Goal: Task Accomplishment & Management: Manage account settings

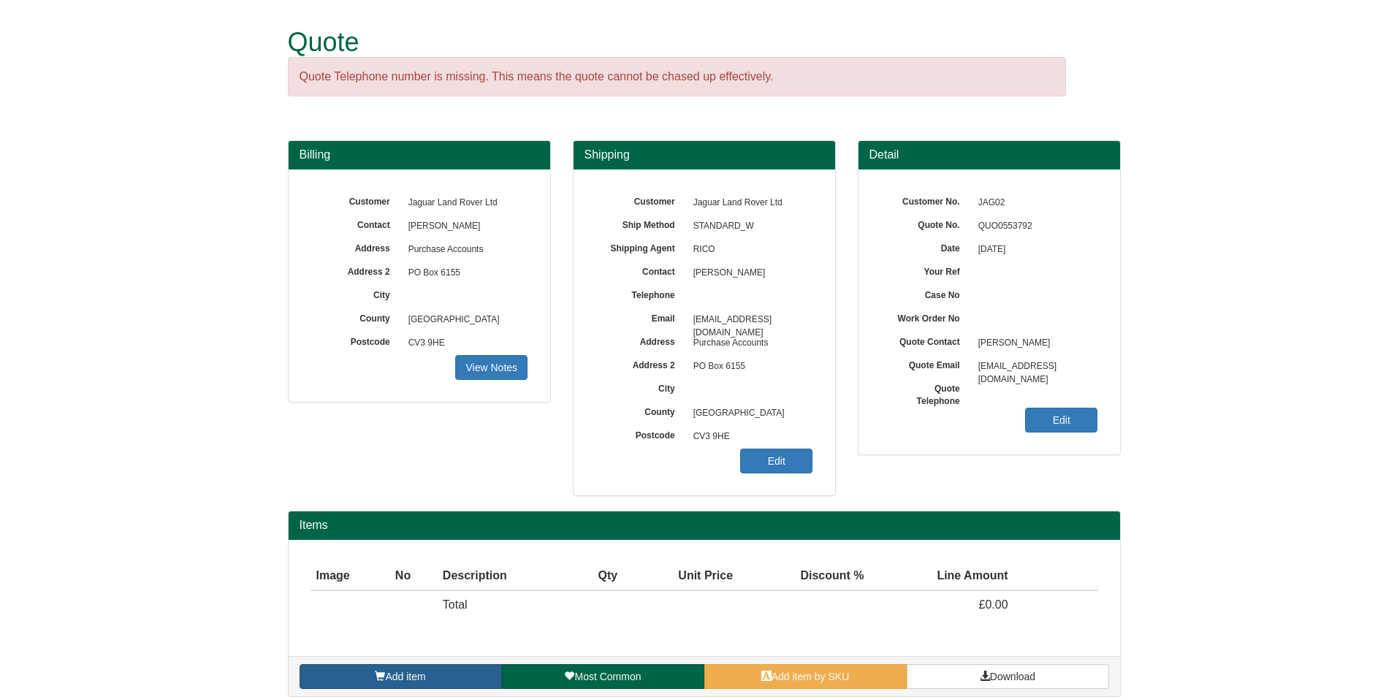
click at [468, 673] on link "Add item" at bounding box center [401, 676] width 202 height 25
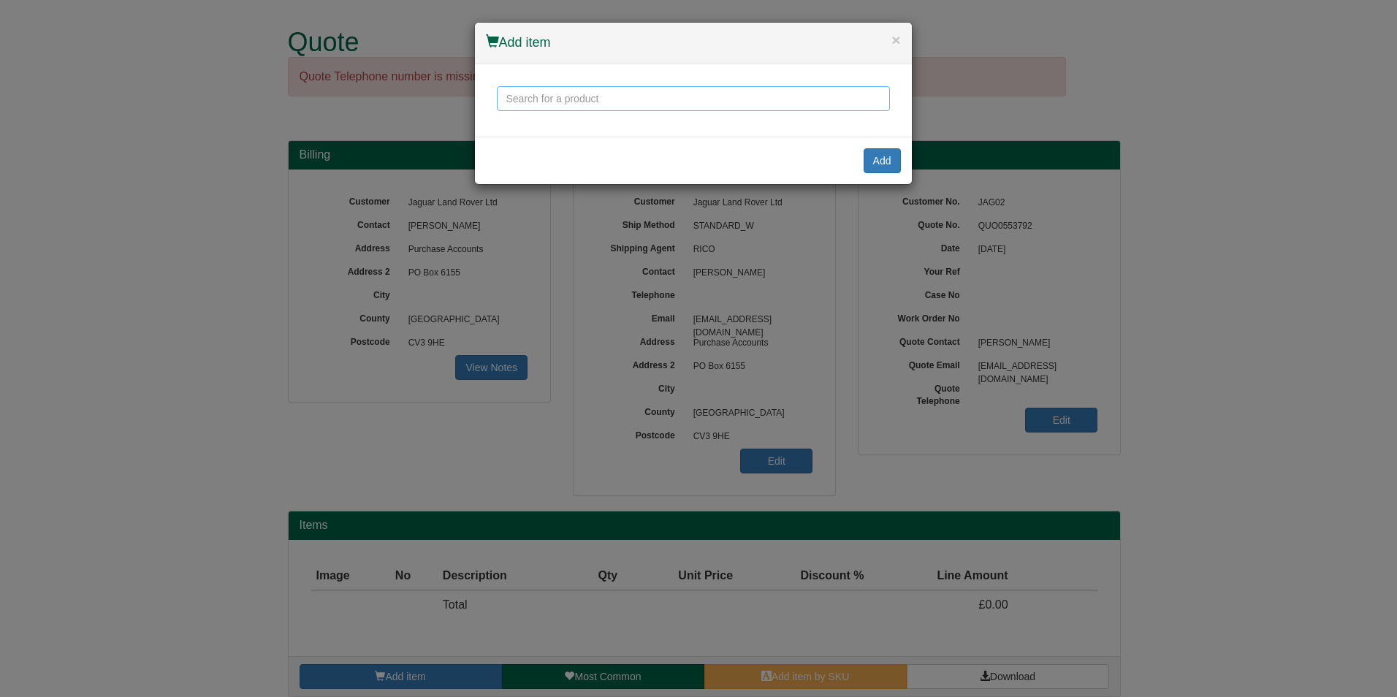
click at [689, 103] on input "text" at bounding box center [693, 98] width 393 height 25
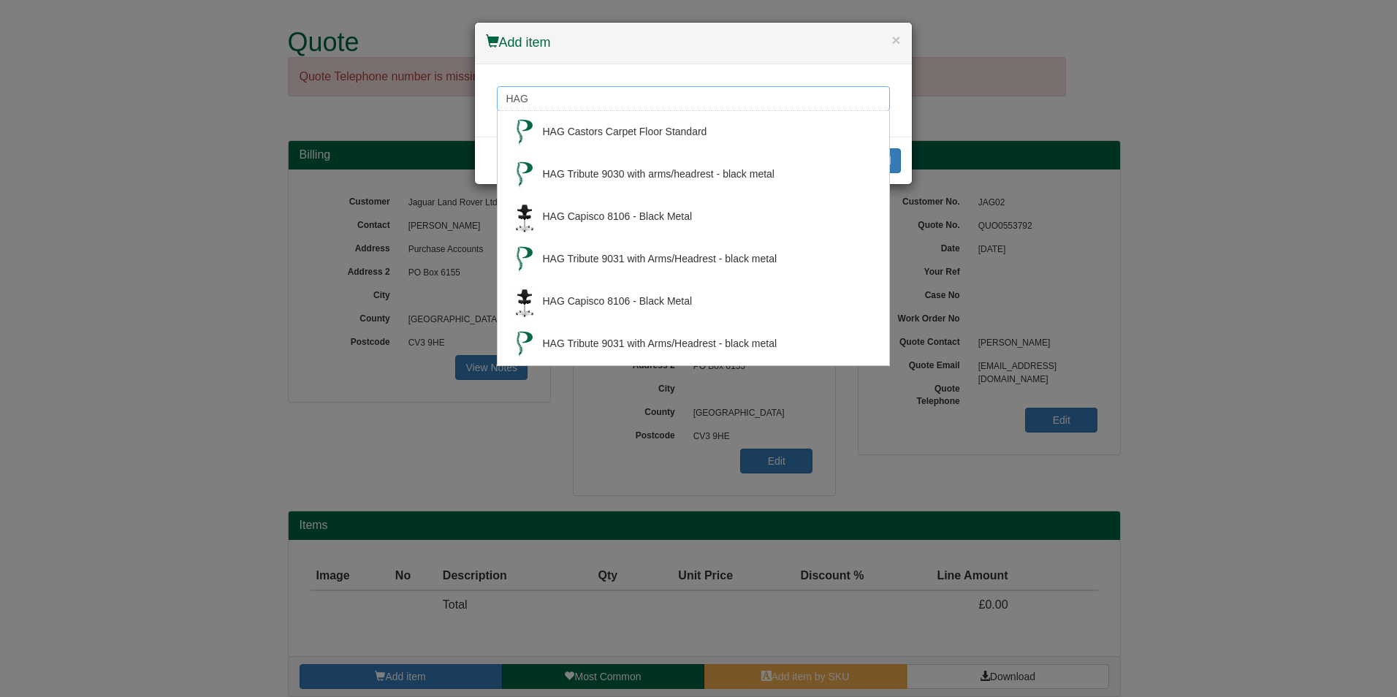
type input "HAG"
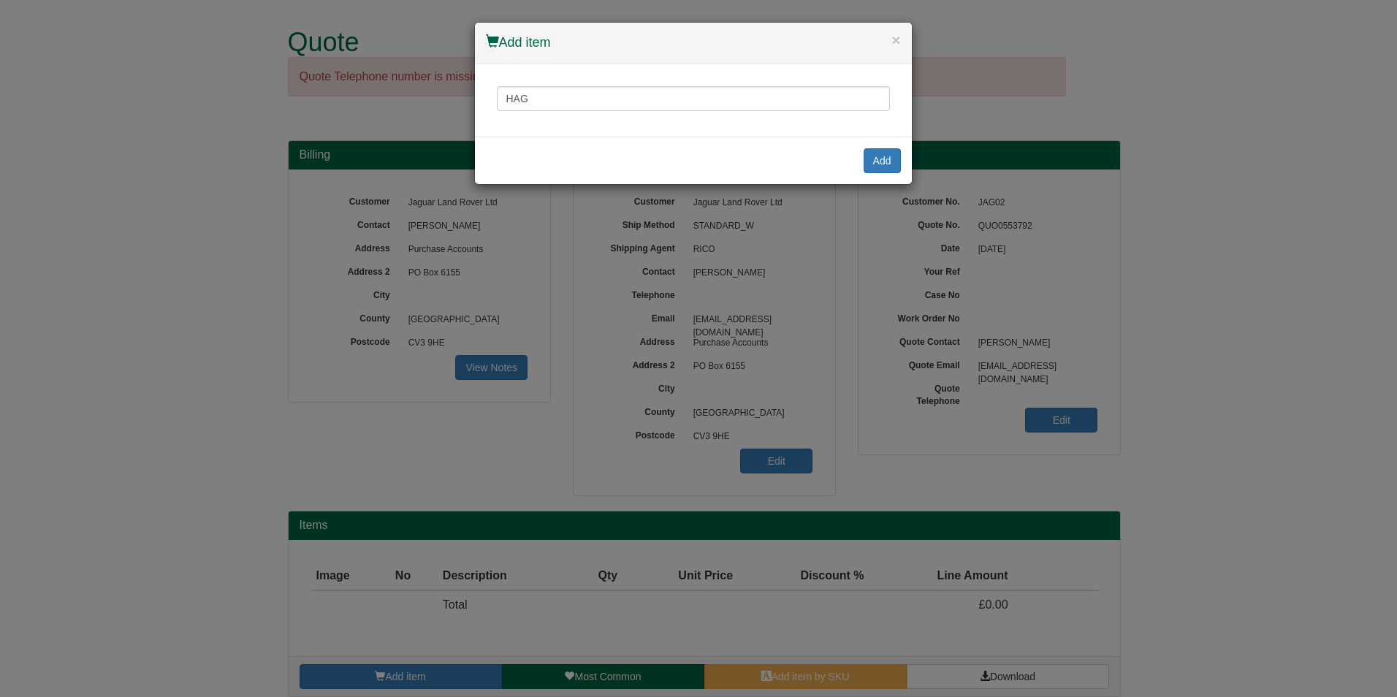
click at [901, 40] on div "× Add item" at bounding box center [693, 44] width 437 height 42
click at [707, 83] on div "HAG HAG Castors Carpet Floor Standard HAG Tribute 9030 with arms/headrest - bla…" at bounding box center [693, 100] width 437 height 72
click at [893, 37] on button "×" at bounding box center [896, 39] width 9 height 15
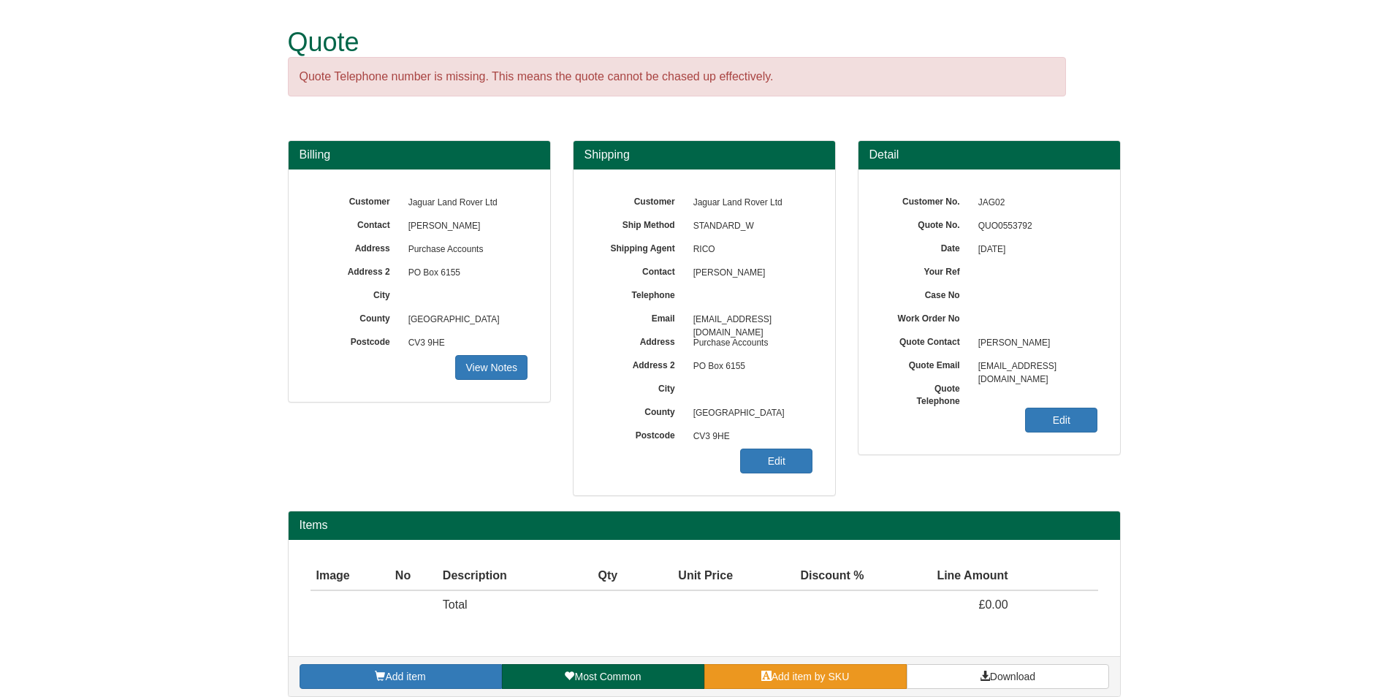
click at [816, 684] on link "Add item by SKU" at bounding box center [805, 676] width 202 height 25
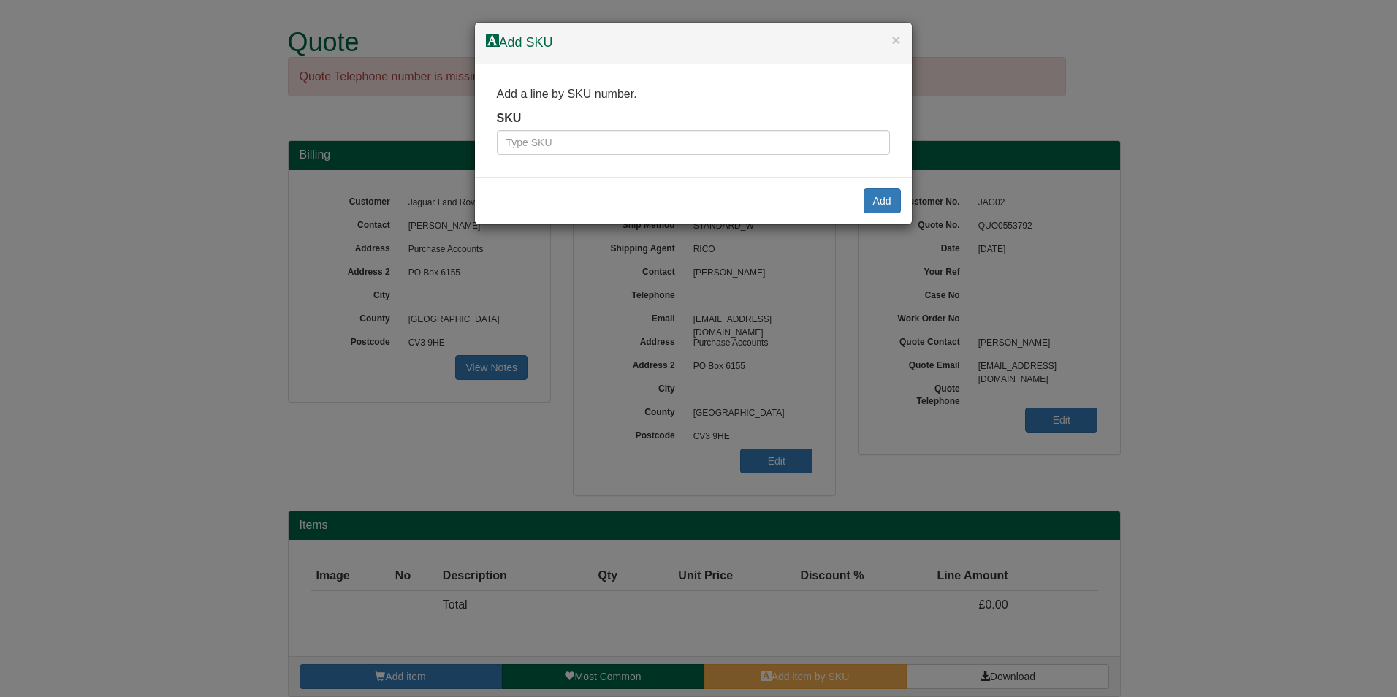
click at [567, 125] on div "SKU" at bounding box center [693, 132] width 393 height 45
click at [566, 132] on input "text" at bounding box center [693, 142] width 393 height 25
paste input "5765"
type input "5765"
click at [885, 203] on button "Add" at bounding box center [882, 201] width 37 height 25
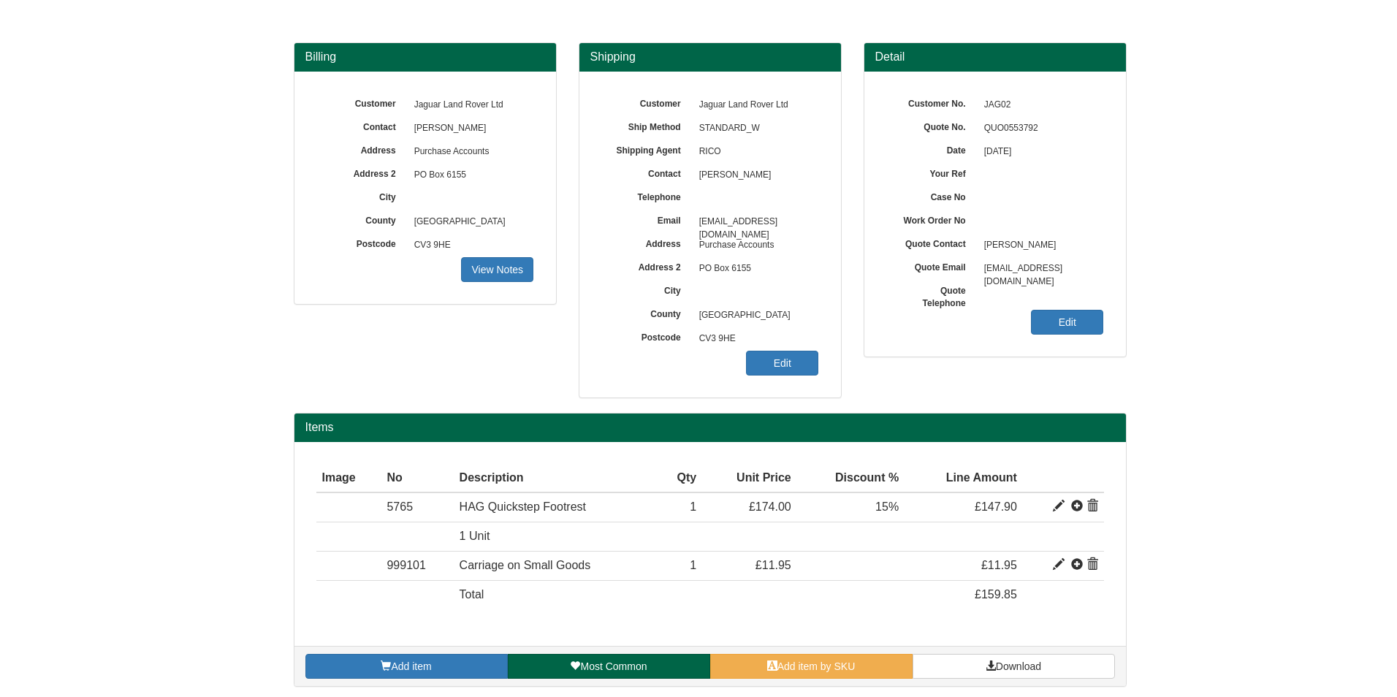
scroll to position [102, 0]
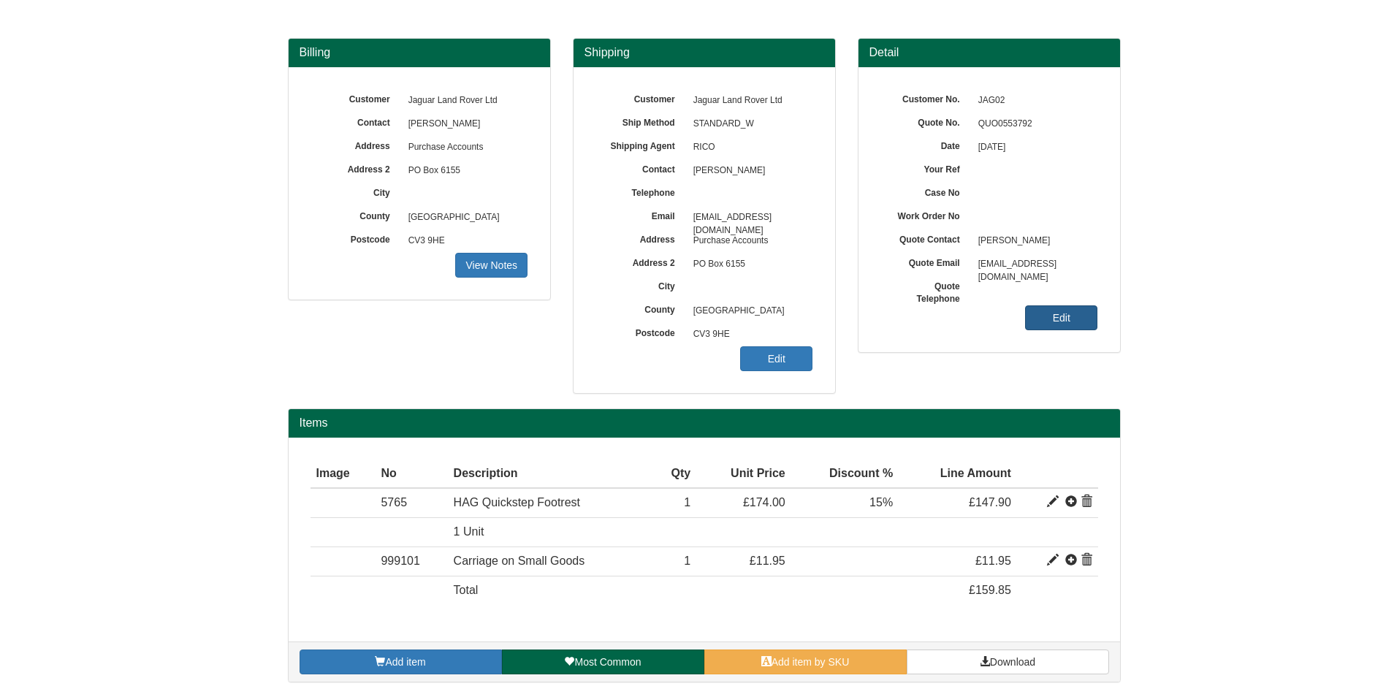
click at [1044, 309] on link "Edit" at bounding box center [1061, 317] width 72 height 25
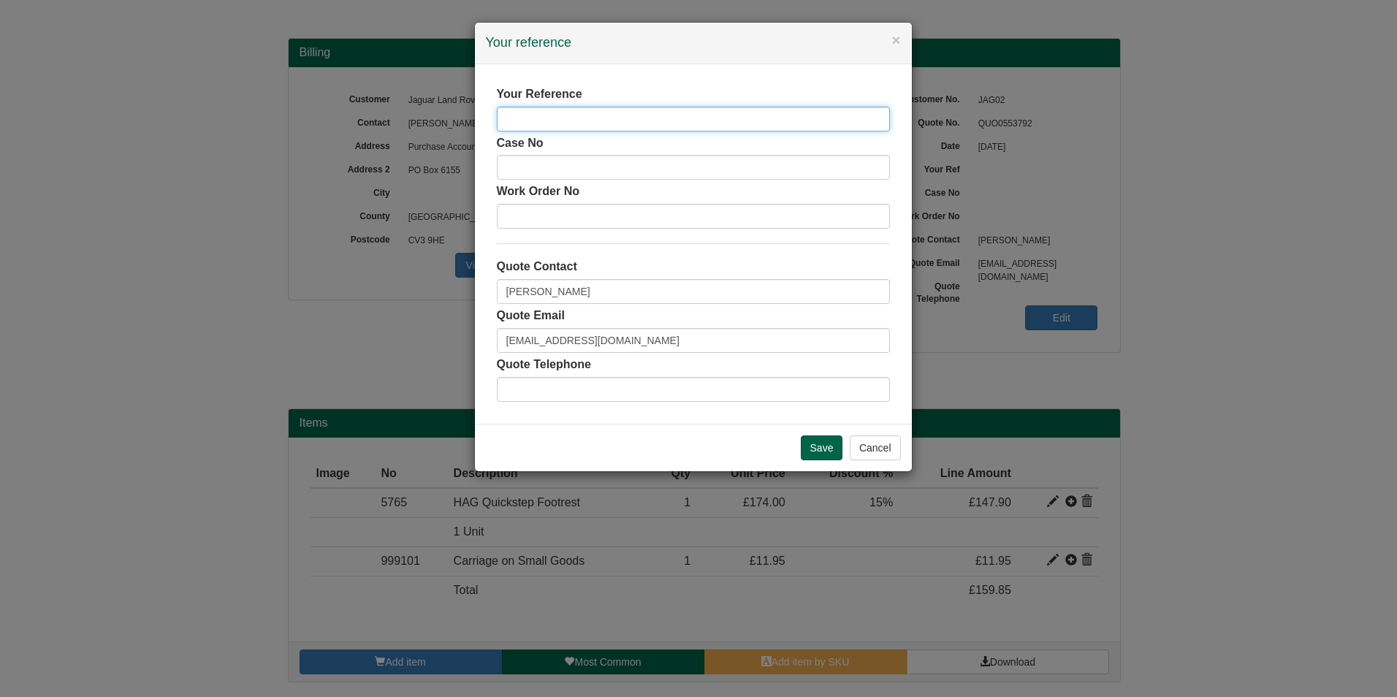
click at [633, 113] on input "text" at bounding box center [693, 119] width 393 height 25
type input "Julie King"
type input "Julie"
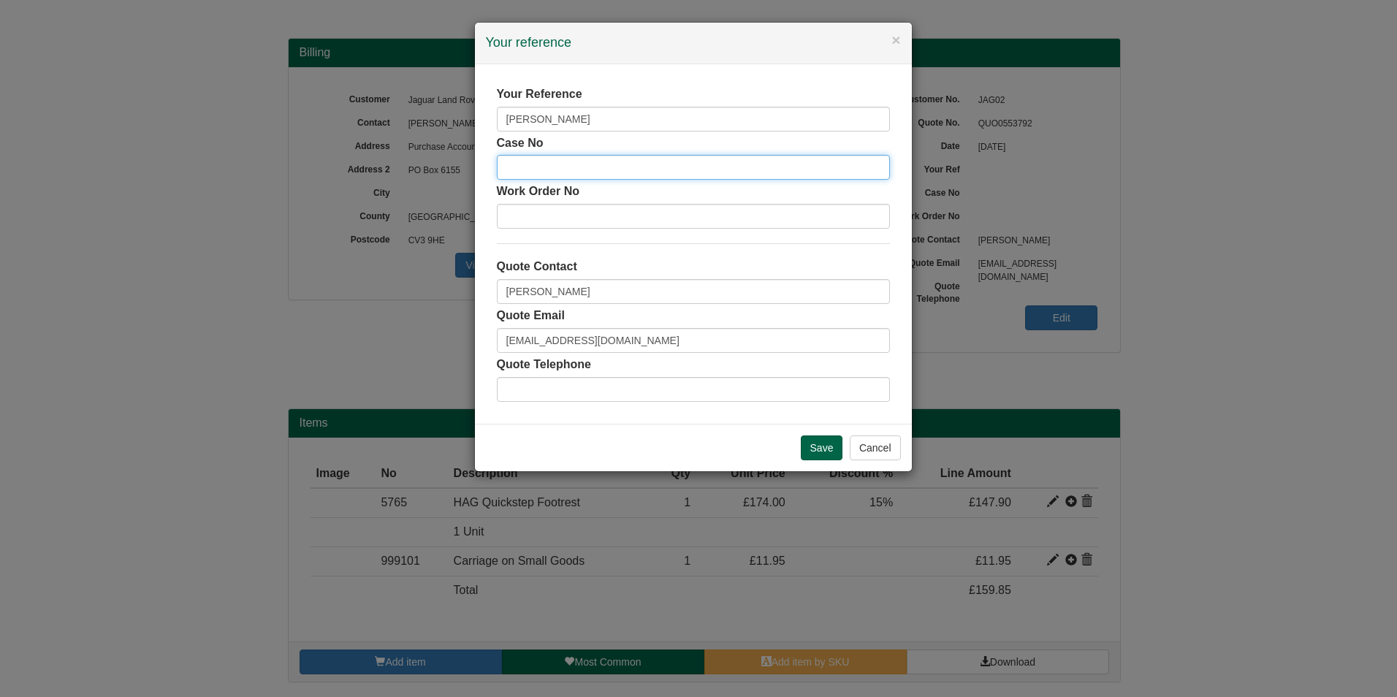
type input "07525465687"
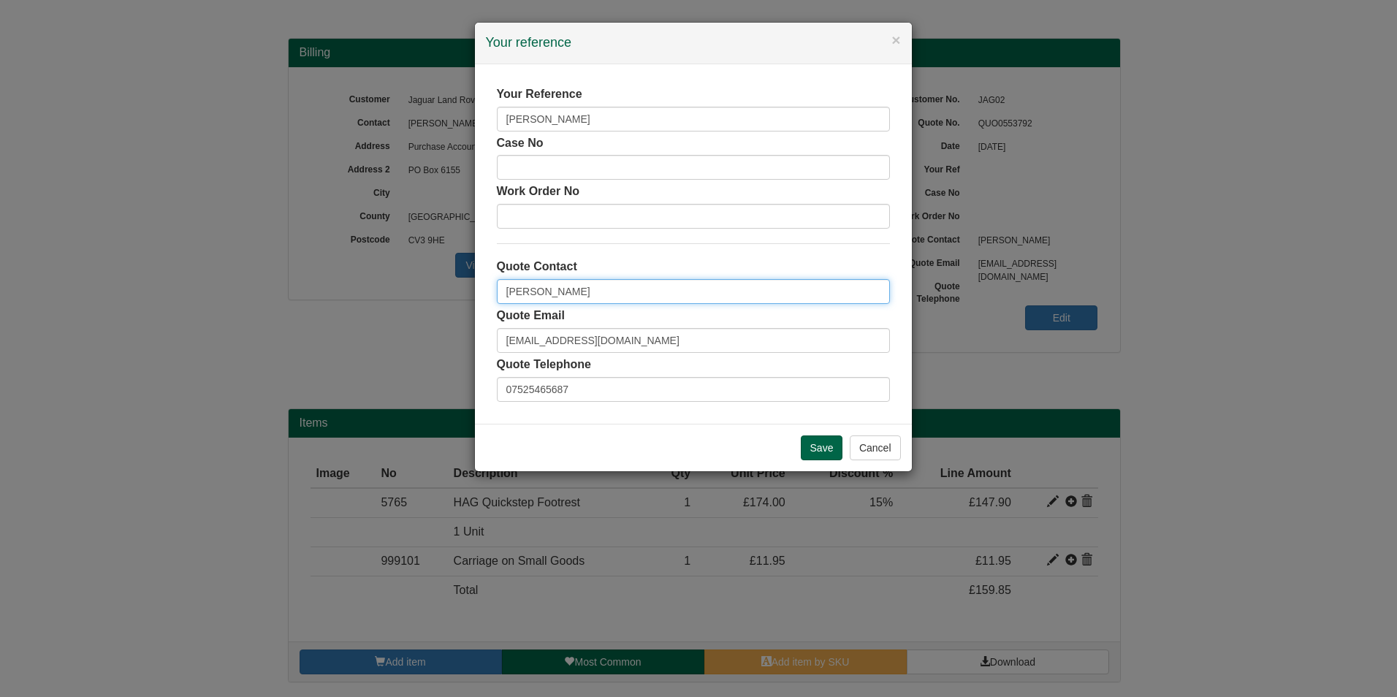
type input "Julie"
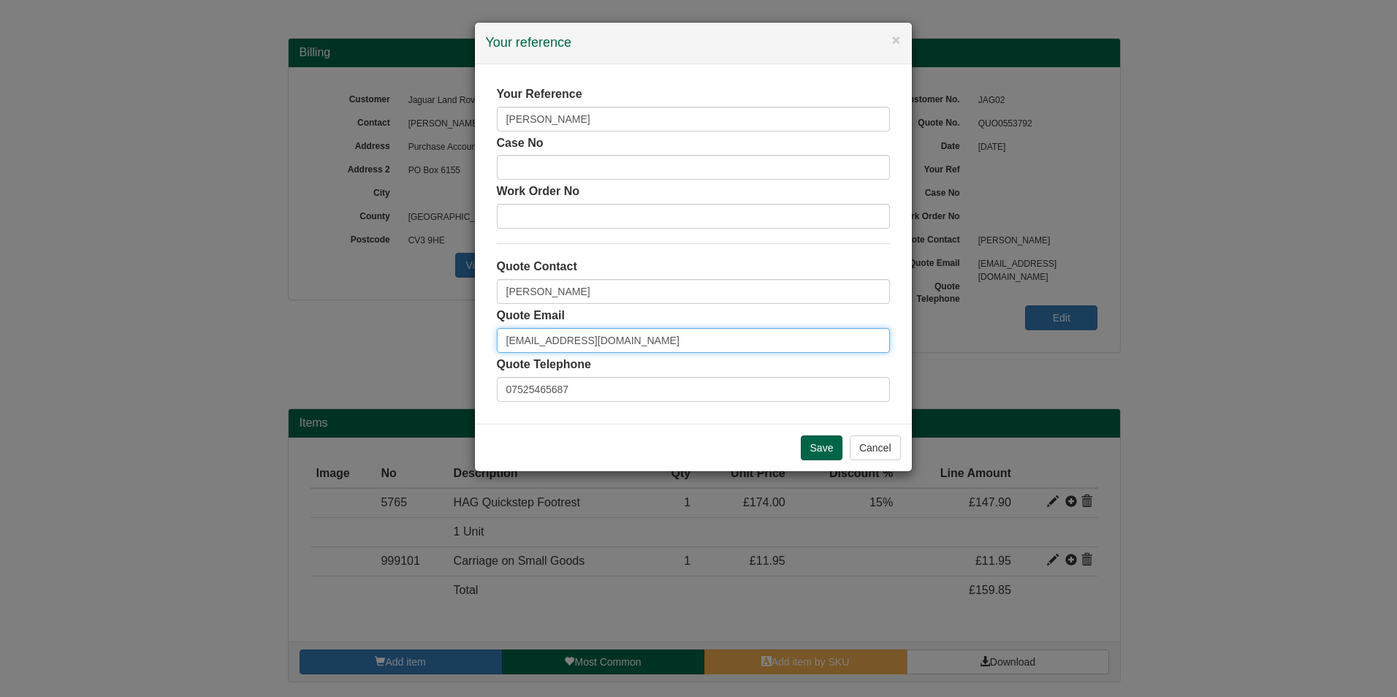
click at [688, 338] on input "jlrinvo@jaguarlandrover.com" at bounding box center [693, 340] width 393 height 25
drag, startPoint x: 684, startPoint y: 342, endPoint x: 379, endPoint y: 328, distance: 305.1
click at [379, 328] on div "× Your reference Your Reference Julie King Case No Work Order No Quote Contact …" at bounding box center [698, 348] width 1397 height 697
paste input "king11"
type input "jking11@jaguarlandrover.com"
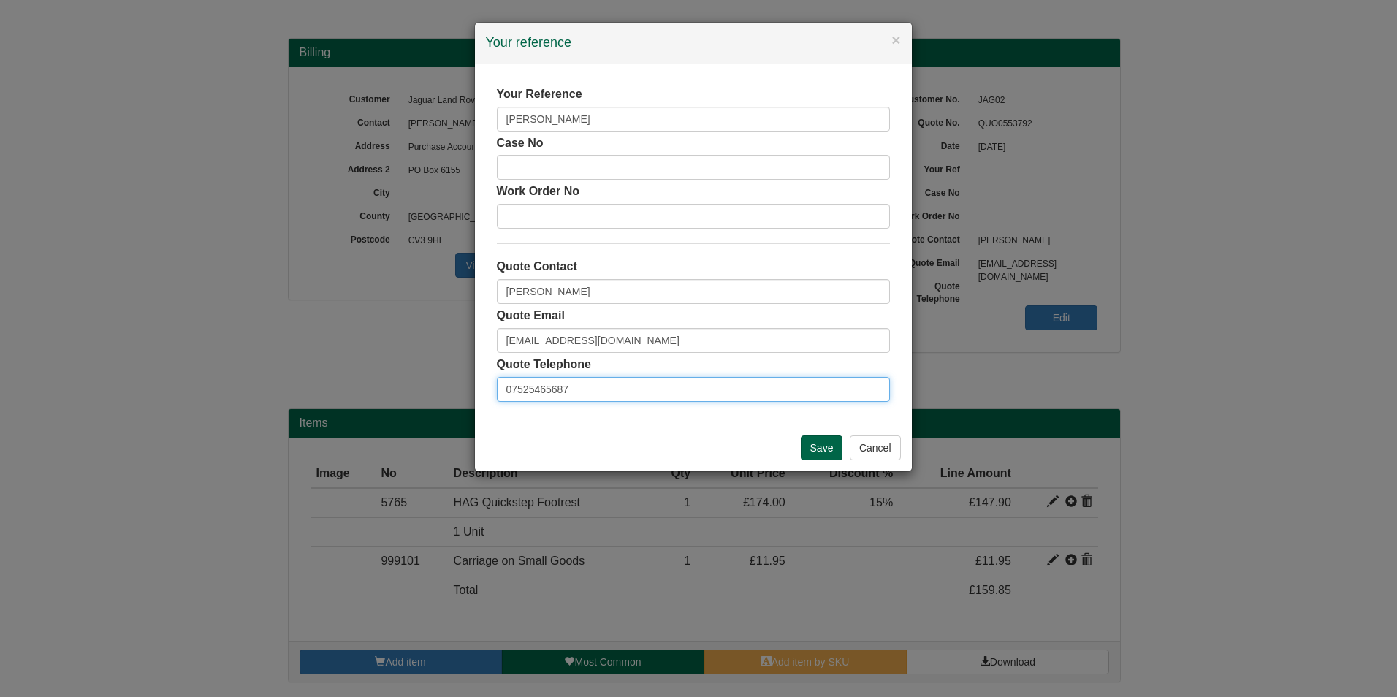
click at [800, 384] on input "07525465687" at bounding box center [693, 389] width 393 height 25
type input "07595779858"
click at [806, 441] on input "Save" at bounding box center [822, 448] width 42 height 25
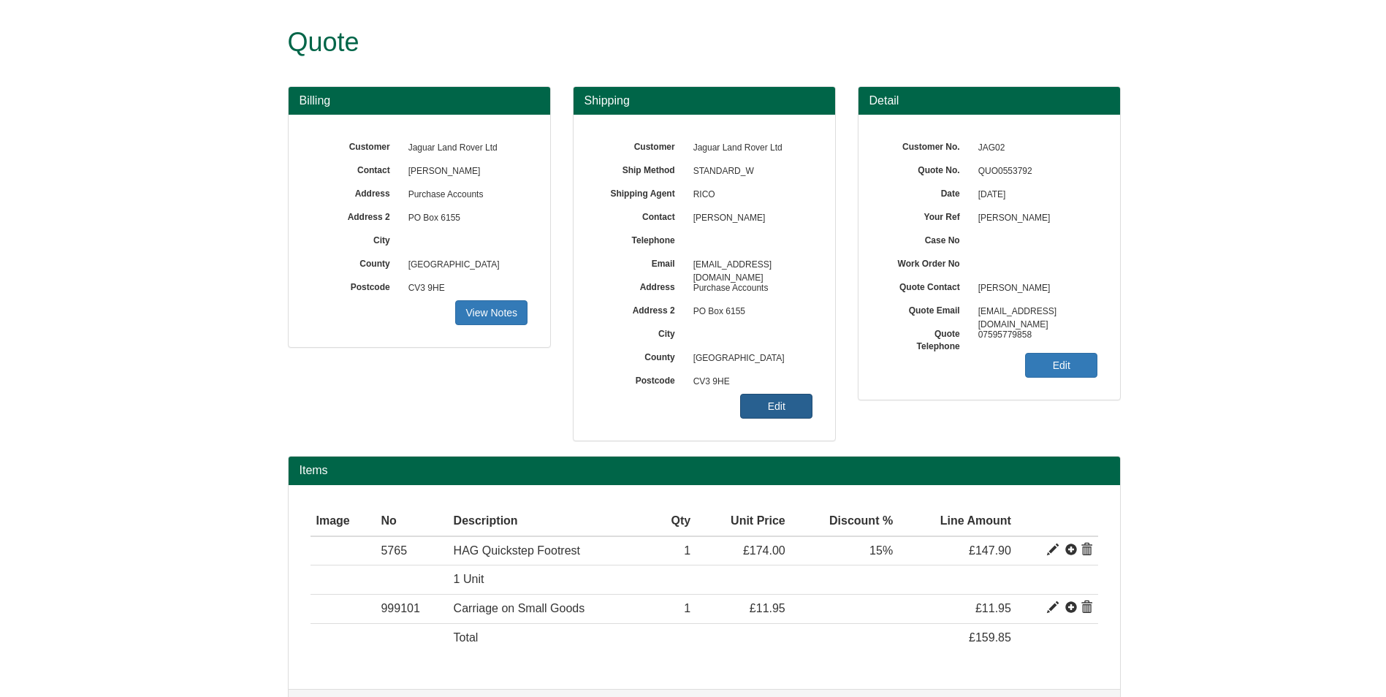
click at [792, 397] on link "Edit" at bounding box center [776, 406] width 72 height 25
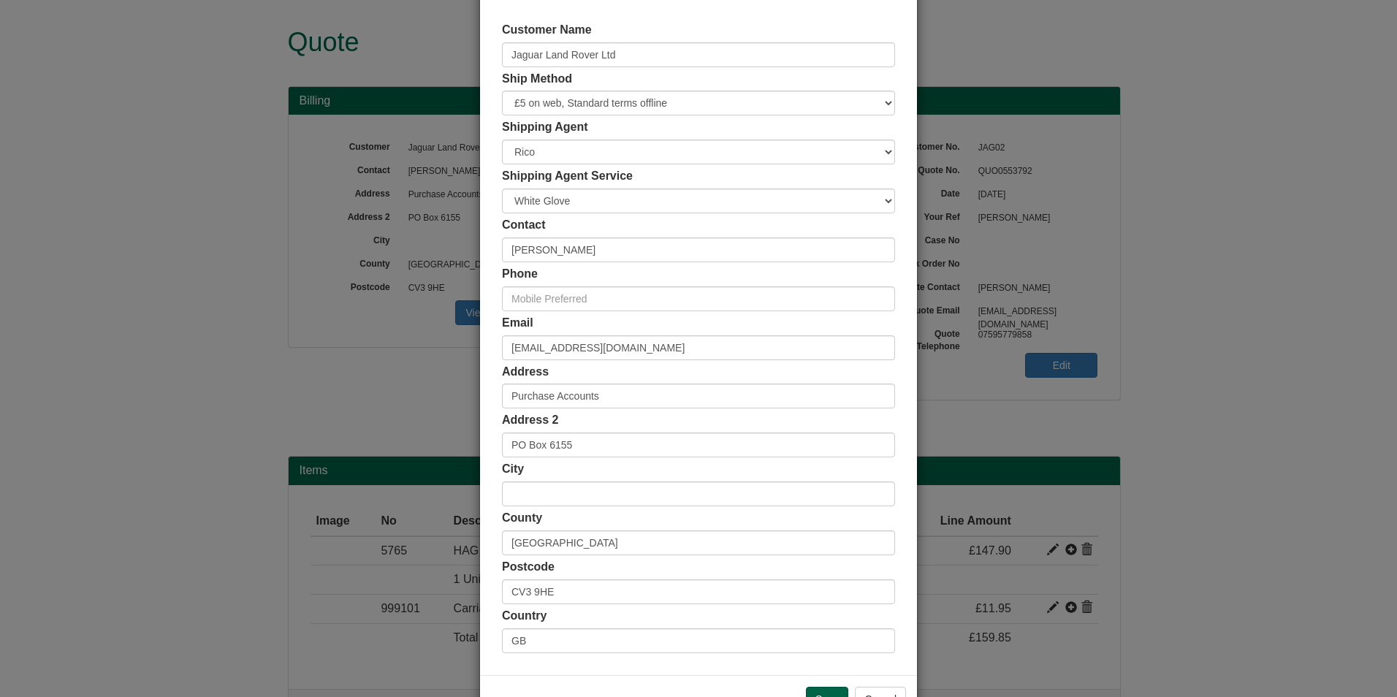
scroll to position [113, 0]
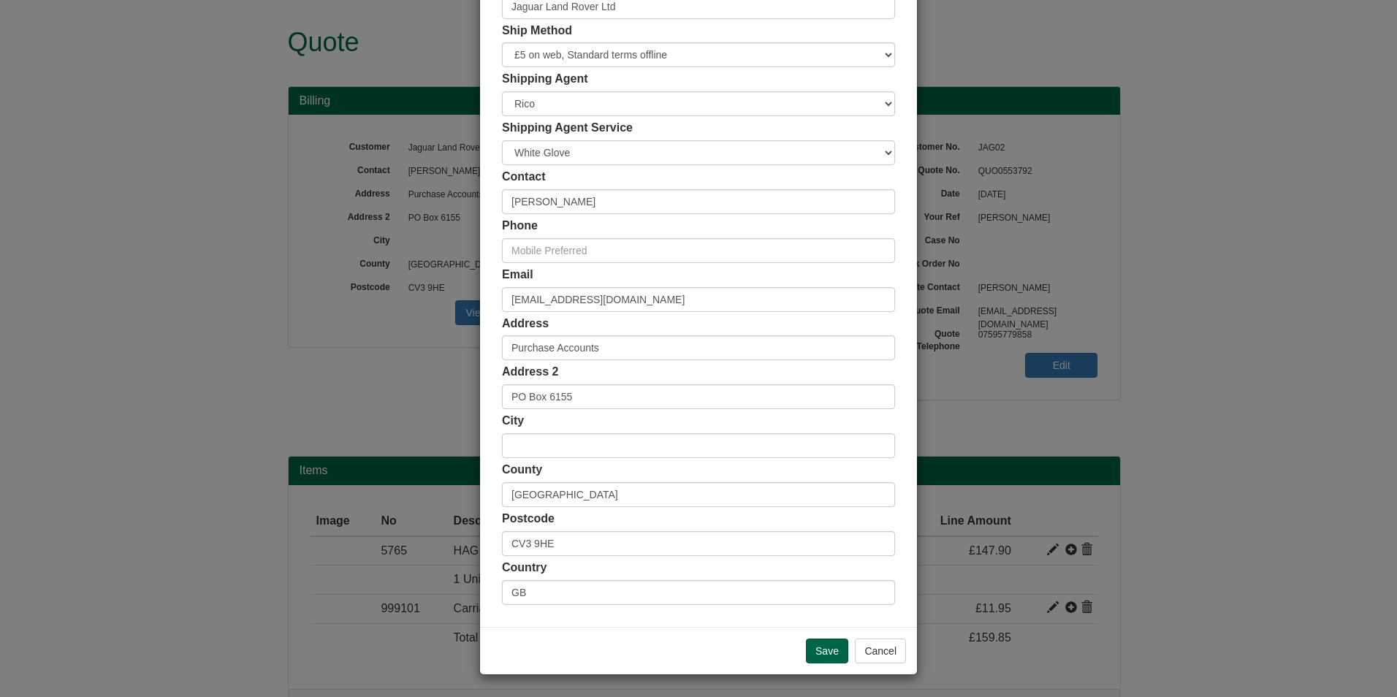
drag, startPoint x: 588, startPoint y: 528, endPoint x: 538, endPoint y: 530, distance: 50.5
click at [538, 530] on div "Postcode CV3 9HE" at bounding box center [698, 533] width 393 height 45
drag, startPoint x: 585, startPoint y: 544, endPoint x: 531, endPoint y: 548, distance: 54.2
click at [531, 548] on input "CV3 9HE" at bounding box center [698, 543] width 393 height 25
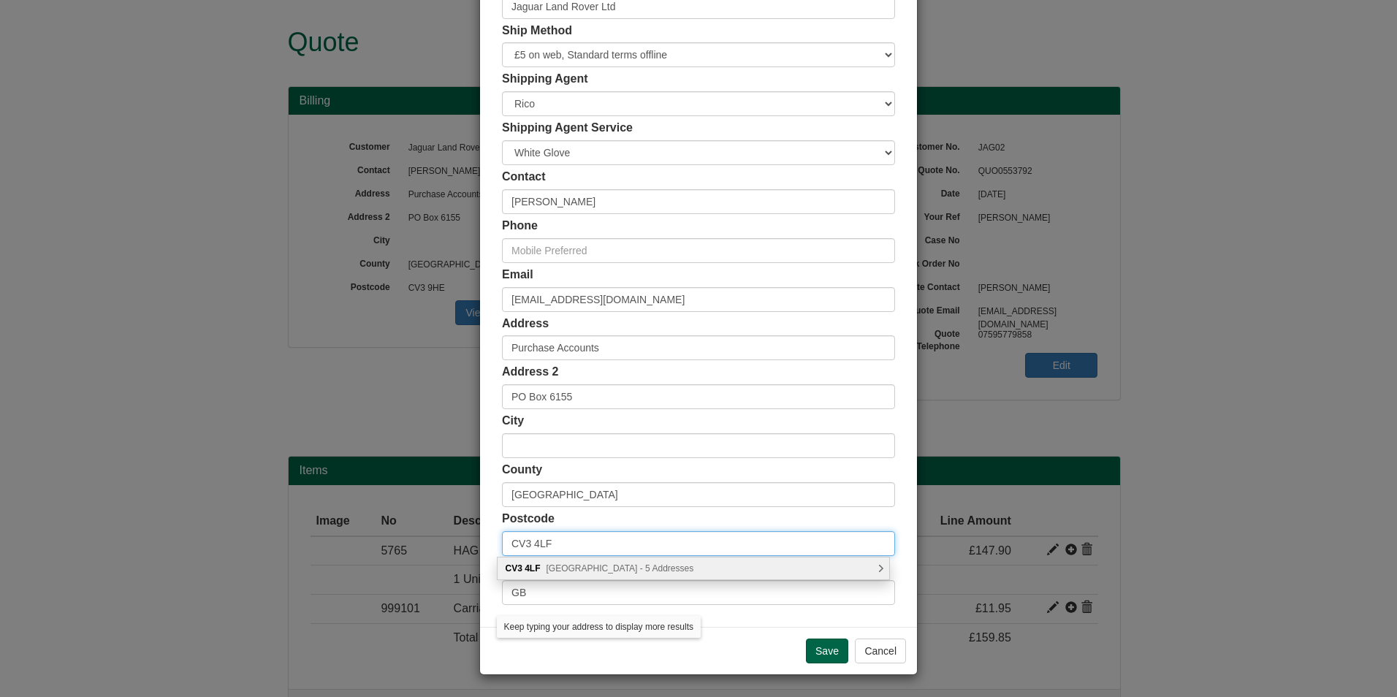
type input "CV3 4LF"
click at [709, 569] on div "CV3 4LF Abbey Road, Coventry - 5 Addresses" at bounding box center [694, 569] width 392 height 22
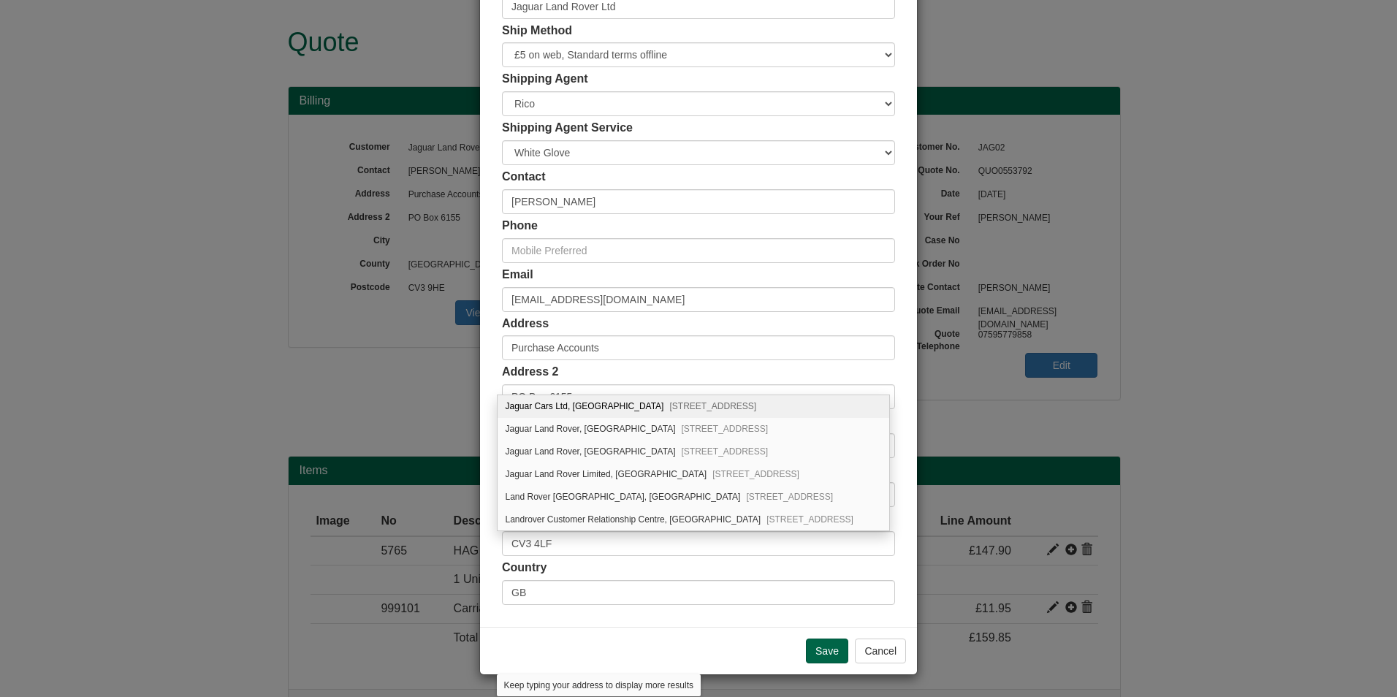
click at [671, 401] on span "Coventry, CV3 4LF" at bounding box center [712, 406] width 87 height 10
type input "Jaguar Cars Ltd"
type input "Abbey Road"
type input "Coventry"
type input "West Midlands"
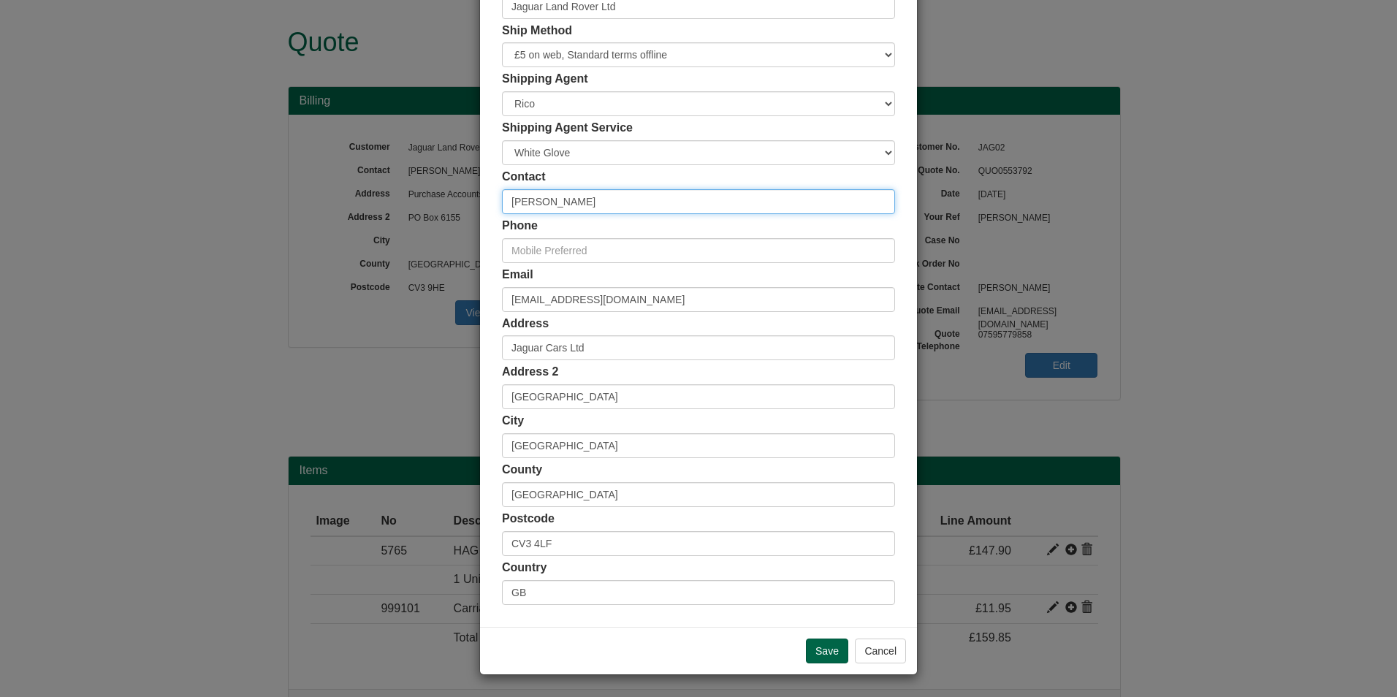
drag, startPoint x: 558, startPoint y: 208, endPoint x: 445, endPoint y: 206, distance: 112.6
click at [445, 206] on div "× Shipping Customer Name Jaguar Land Rover Ltd Ship Method Free of Charge £5 Fl…" at bounding box center [698, 348] width 1397 height 697
type input "Julie King"
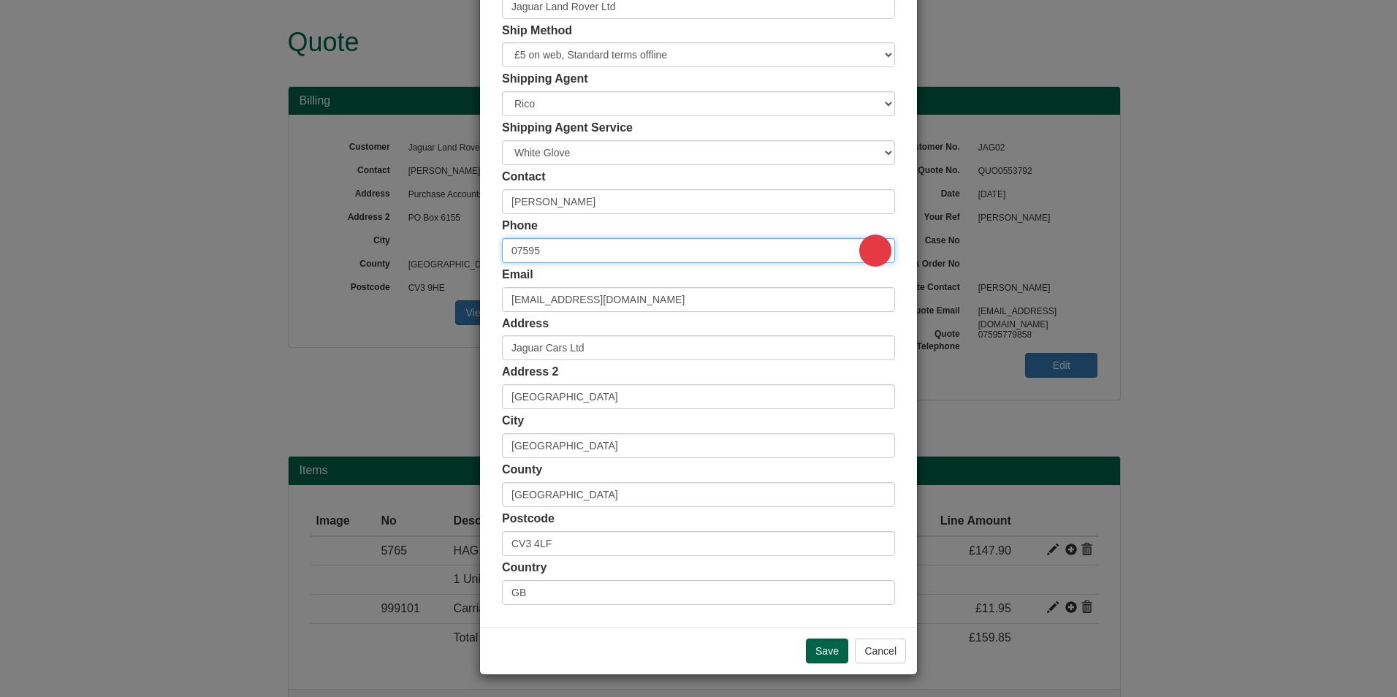
type input "07595779858"
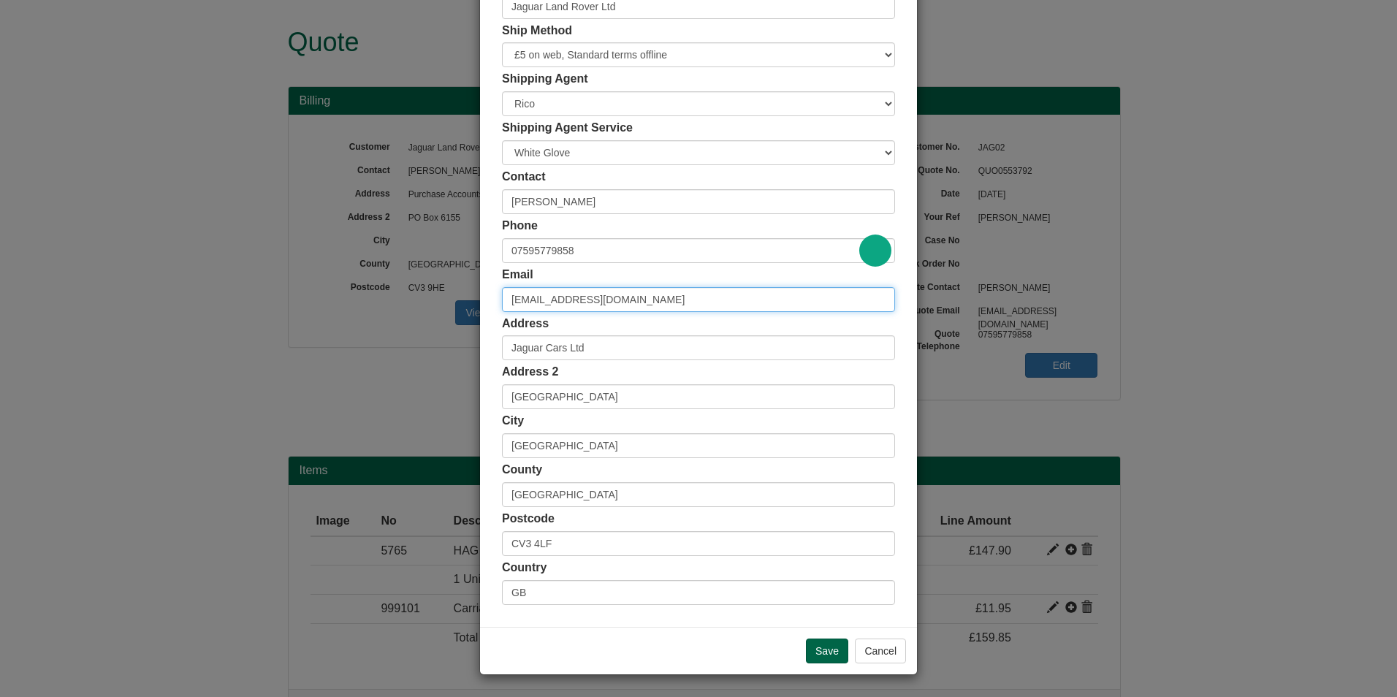
drag, startPoint x: 533, startPoint y: 297, endPoint x: 449, endPoint y: 295, distance: 84.1
click at [449, 295] on div "× Shipping Customer Name Jaguar Land Rover Ltd Ship Method Free of Charge £5 Fl…" at bounding box center [698, 348] width 1397 height 697
type input "jking11@jaguarlandrover.com"
click at [821, 659] on input "Save" at bounding box center [827, 651] width 42 height 25
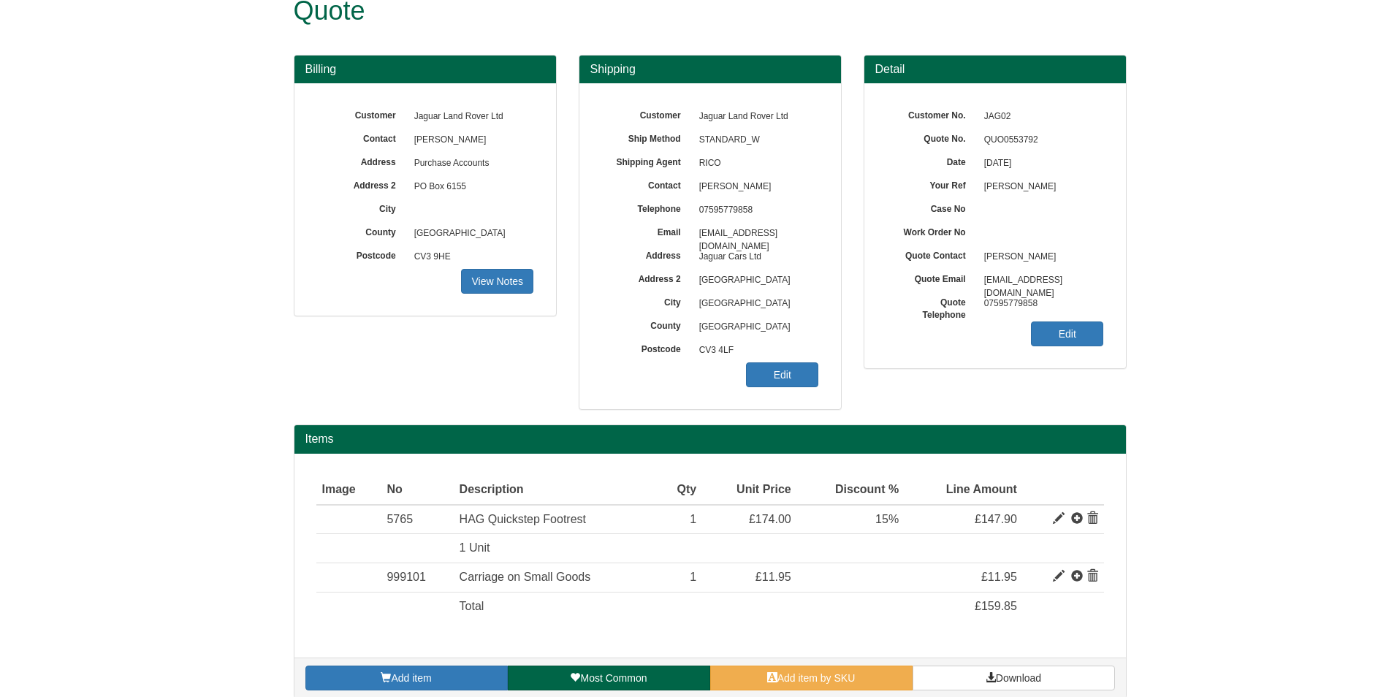
scroll to position [48, 0]
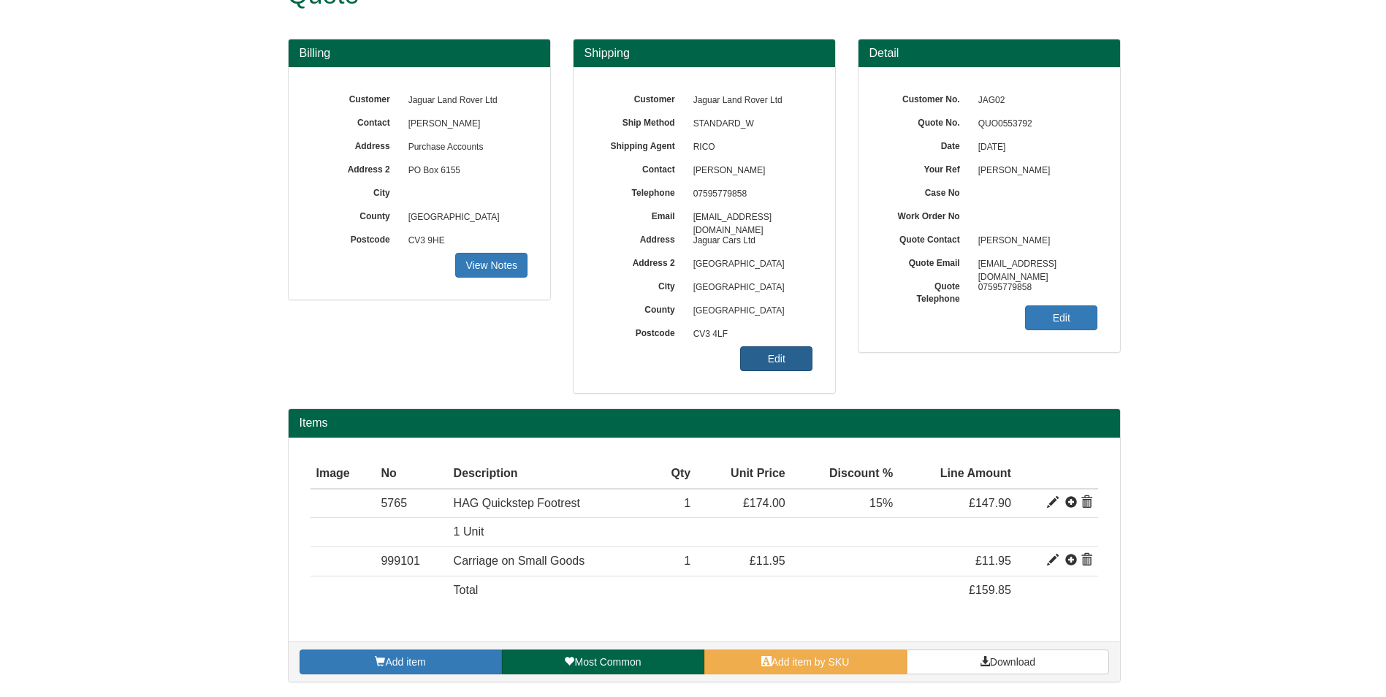
click at [776, 362] on link "Edit" at bounding box center [776, 358] width 72 height 25
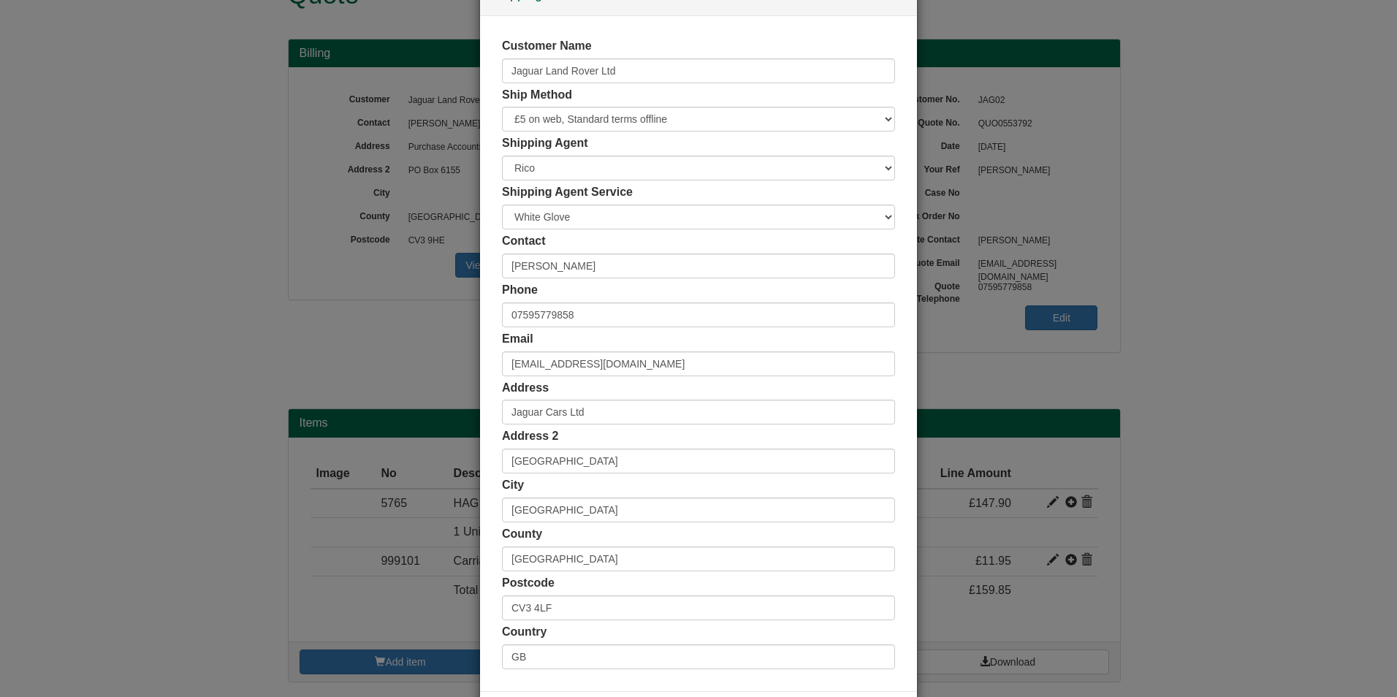
scroll to position [113, 0]
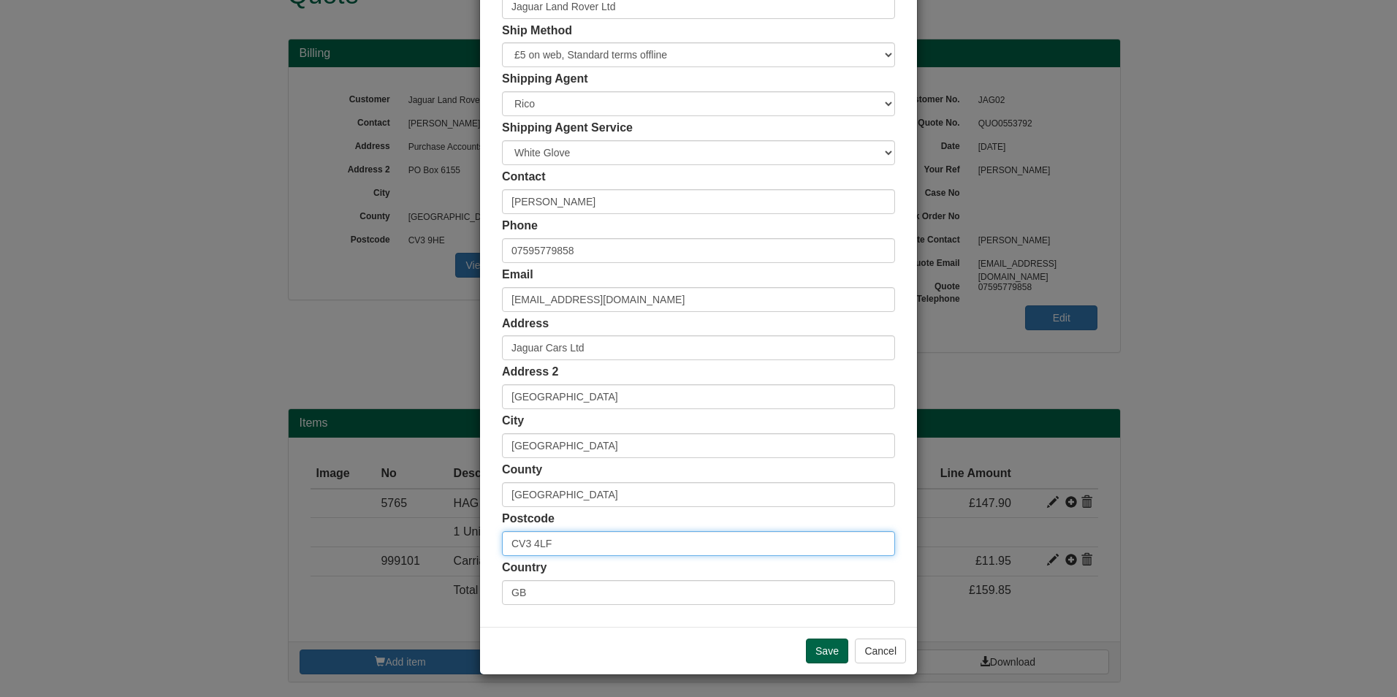
click at [586, 540] on input "CV3 4LF" at bounding box center [698, 543] width 393 height 25
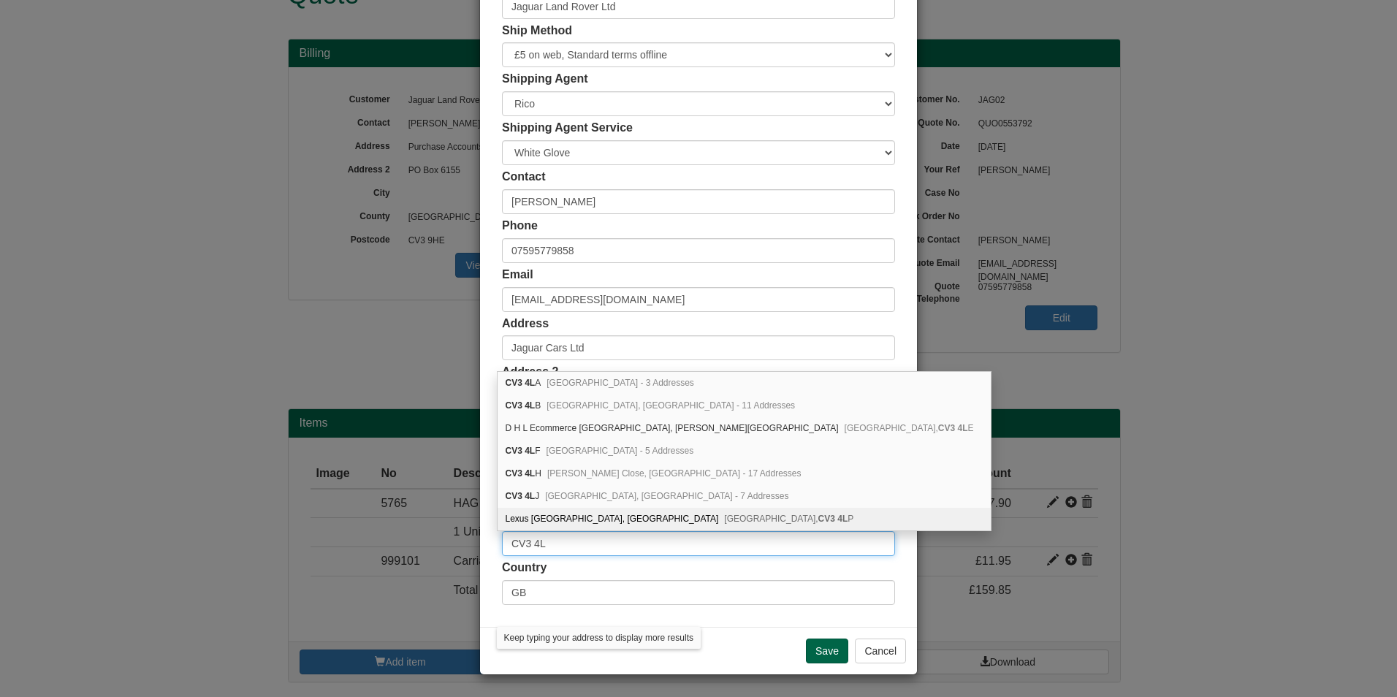
type input "CV3 4LF"
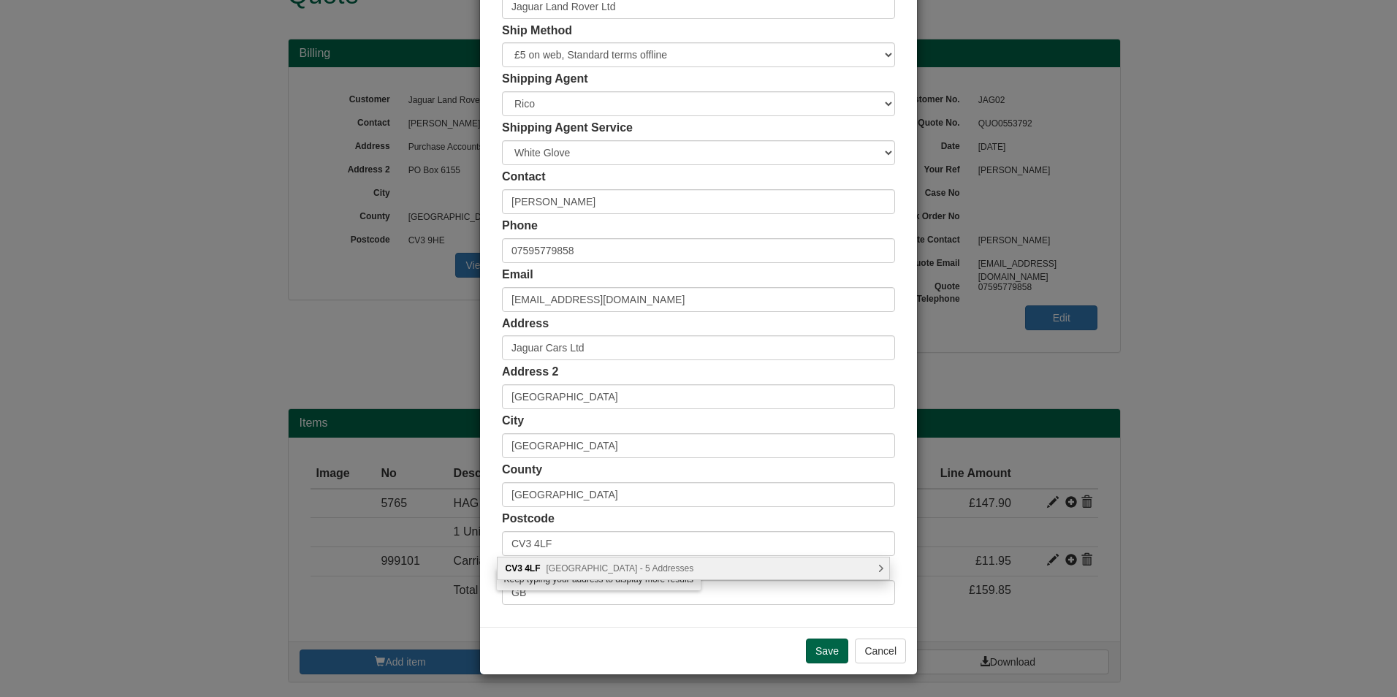
click at [597, 563] on span "Abbey Road, Coventry - 5 Addresses" at bounding box center [621, 568] width 148 height 10
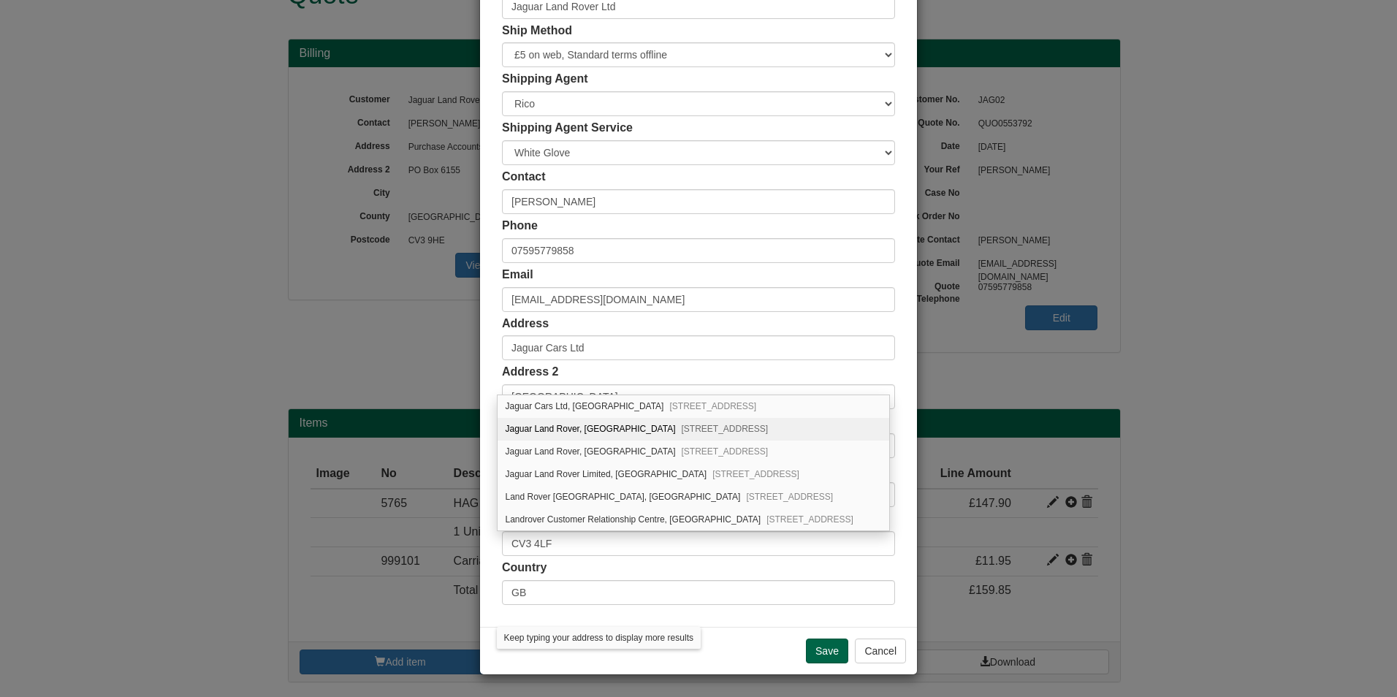
click at [624, 430] on div "Jaguar Land Rover, Abbey Road Coventry, CV3 4LF" at bounding box center [694, 429] width 392 height 23
type input "Jaguar Land Rover"
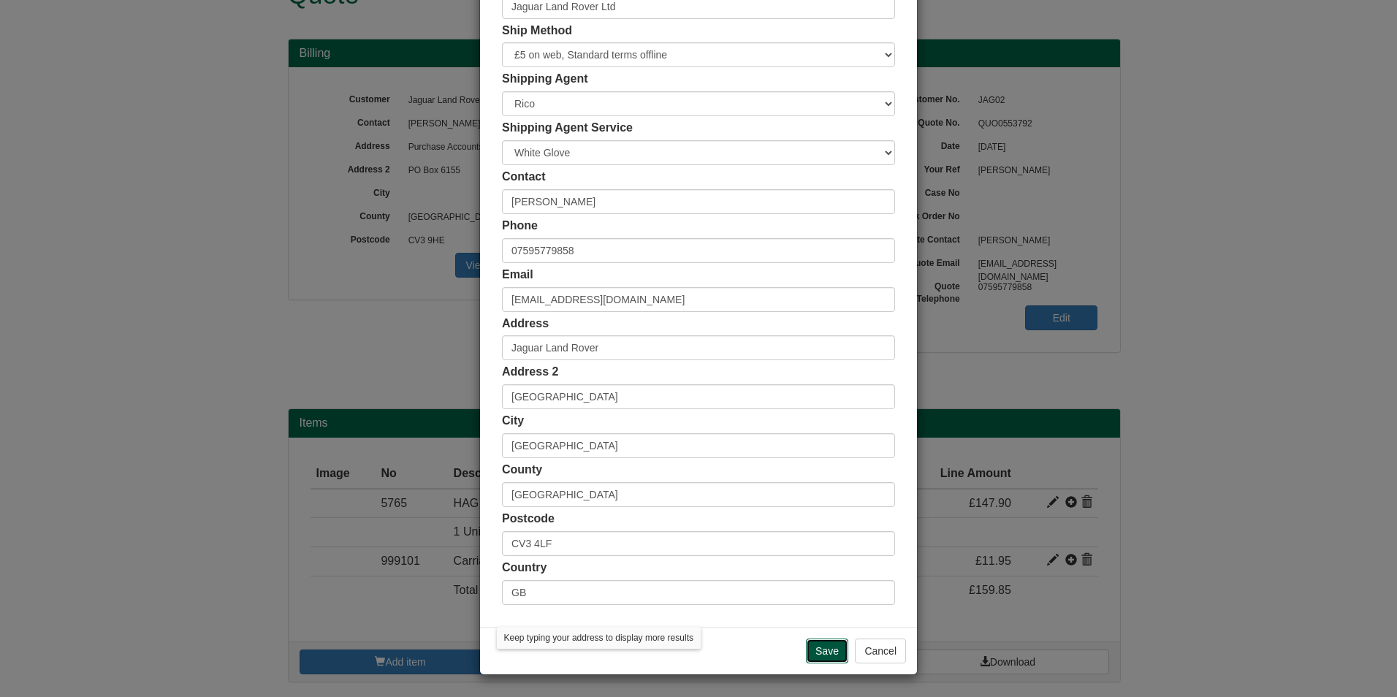
click at [825, 647] on input "Save" at bounding box center [827, 651] width 42 height 25
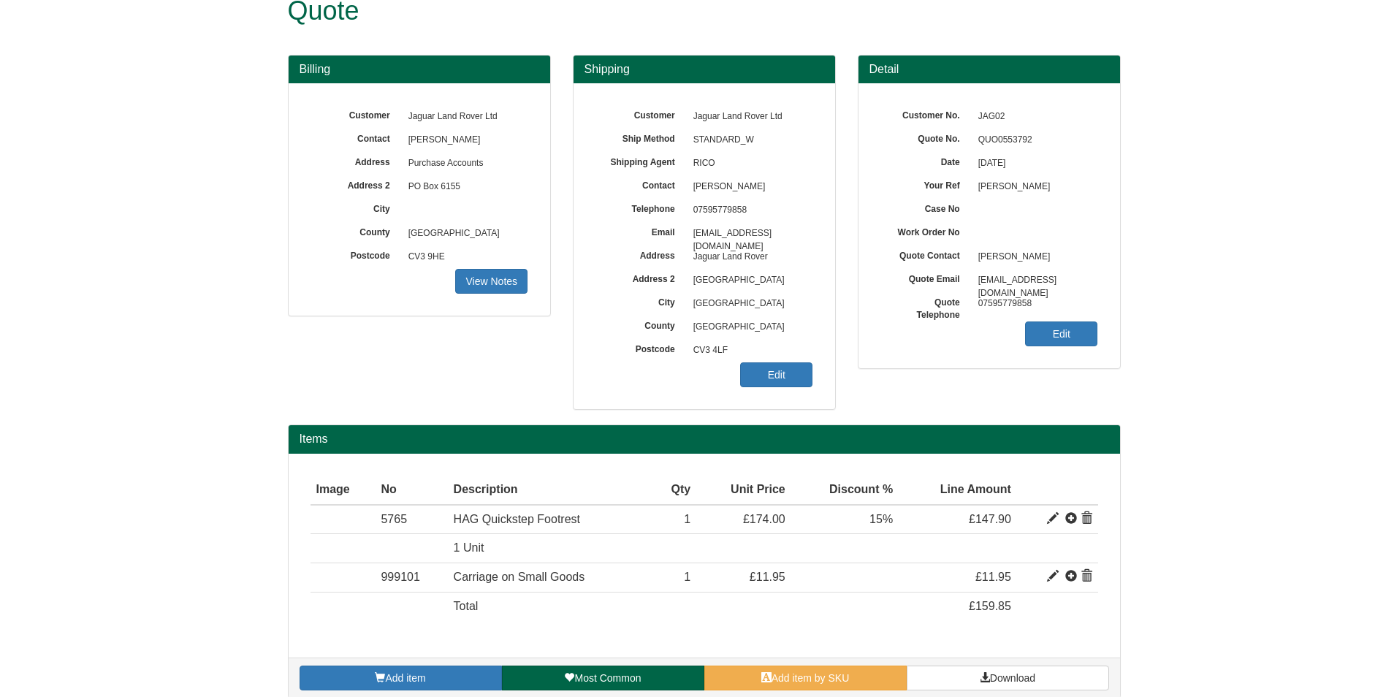
scroll to position [48, 0]
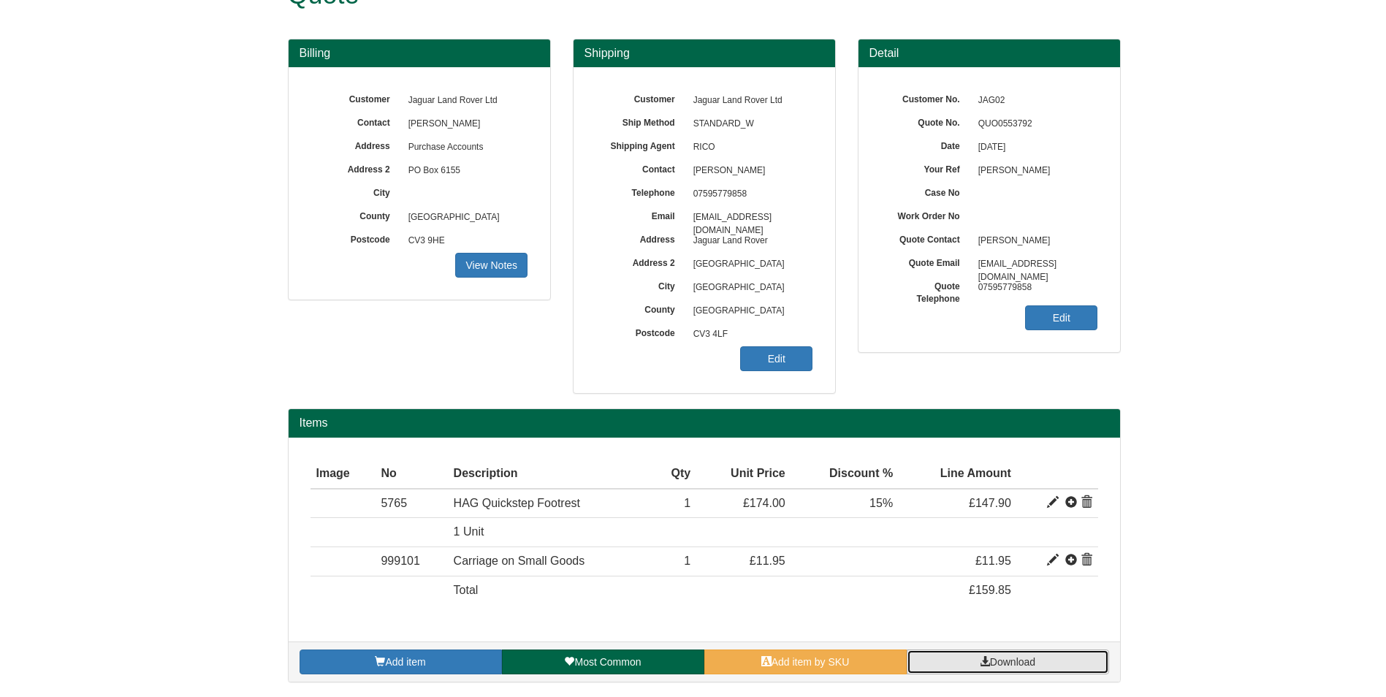
click at [1068, 660] on link "Download" at bounding box center [1008, 662] width 202 height 25
